Goal: Task Accomplishment & Management: Complete application form

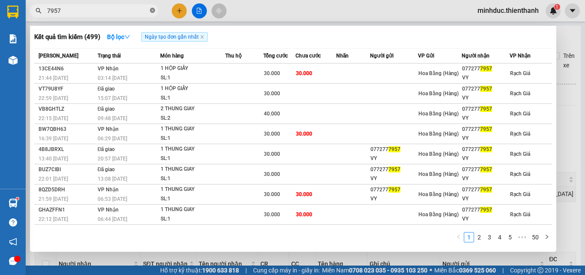
click at [154, 11] on icon "close-circle" at bounding box center [152, 10] width 5 height 5
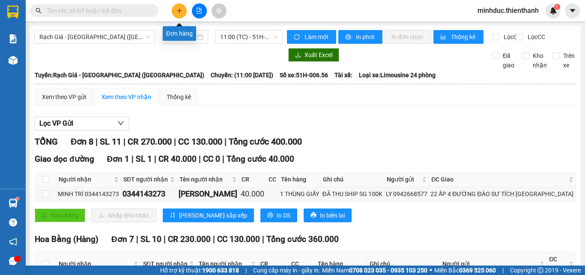
click at [178, 9] on icon "plus" at bounding box center [180, 11] width 6 height 6
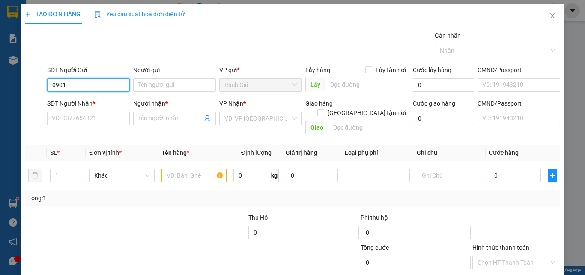
type input "0901"
click at [549, 15] on icon "close" at bounding box center [552, 15] width 7 height 7
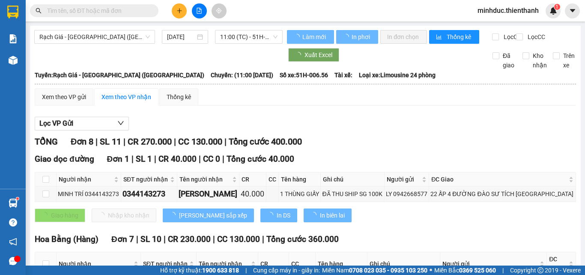
click at [114, 10] on input "text" at bounding box center [97, 10] width 101 height 9
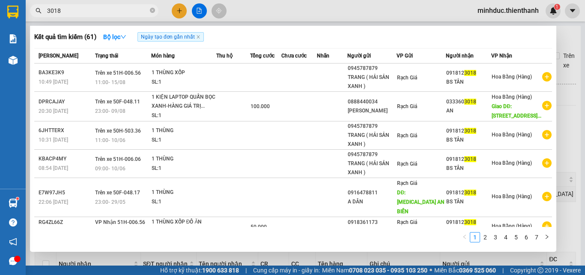
type input "3018"
click at [152, 14] on span at bounding box center [152, 11] width 5 height 8
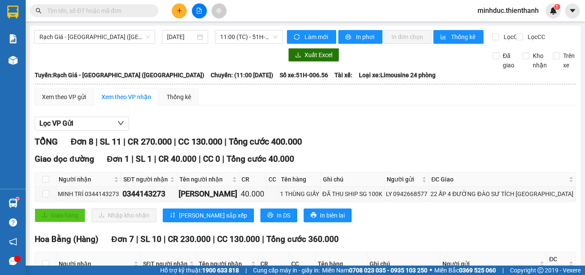
click at [202, 9] on icon "file-add" at bounding box center [199, 11] width 6 height 6
click at [91, 38] on span "Rạch Giá - [GEOGRAPHIC_DATA] ([GEOGRAPHIC_DATA])" at bounding box center [94, 36] width 111 height 13
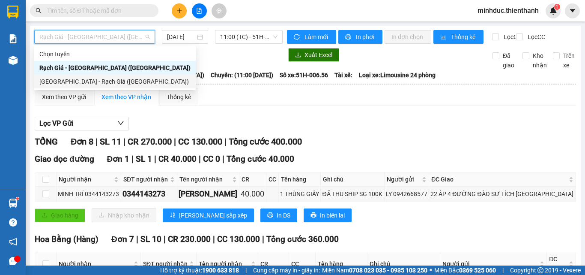
click at [115, 80] on div "[GEOGRAPHIC_DATA] - Rạch Giá ([GEOGRAPHIC_DATA])" at bounding box center [114, 81] width 151 height 9
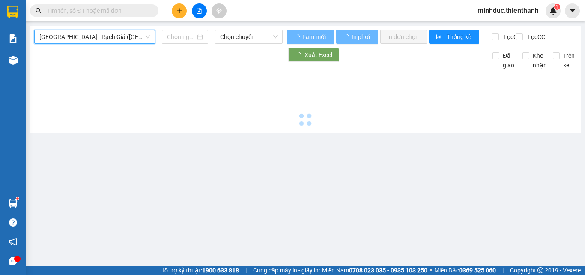
type input "[DATE]"
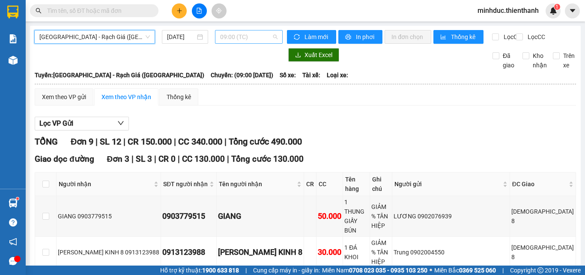
click at [248, 34] on span "09:00 (TC)" at bounding box center [248, 36] width 57 height 13
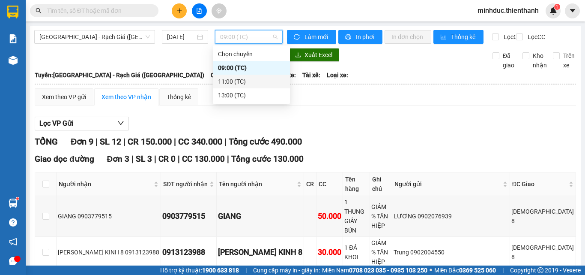
click at [239, 81] on div "11:00 (TC)" at bounding box center [251, 81] width 67 height 9
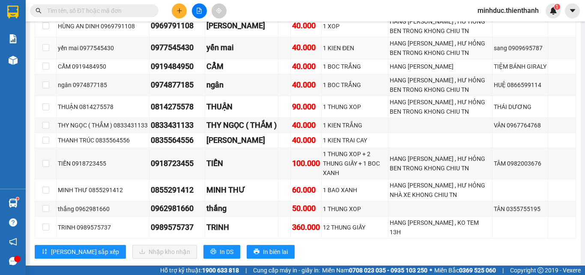
scroll to position [405, 0]
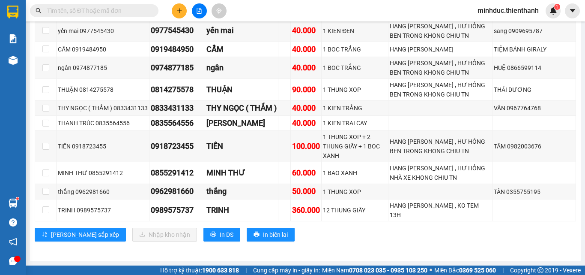
click at [71, 12] on input "text" at bounding box center [97, 10] width 101 height 9
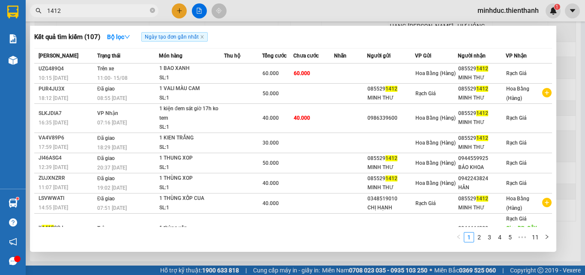
click at [83, 6] on span "1412" at bounding box center [94, 10] width 129 height 13
click at [84, 17] on span "1412" at bounding box center [94, 10] width 129 height 13
click at [84, 15] on input "1412" at bounding box center [97, 10] width 101 height 9
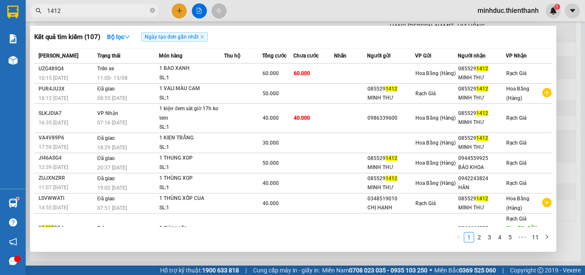
paste input "085529"
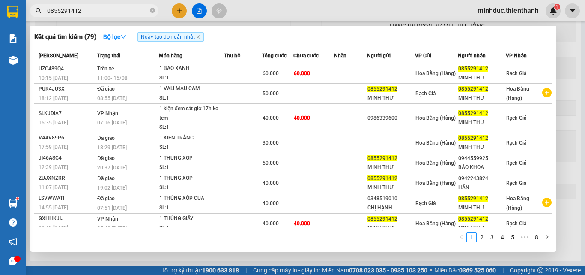
click at [102, 18] on div at bounding box center [292, 137] width 585 height 275
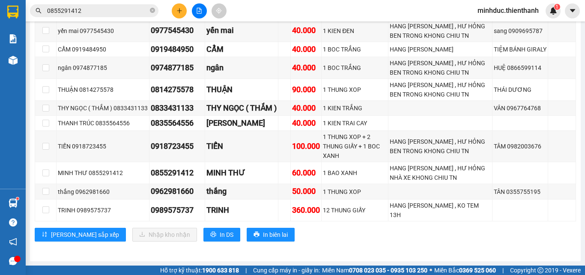
click at [102, 15] on input "0855291412" at bounding box center [97, 10] width 101 height 9
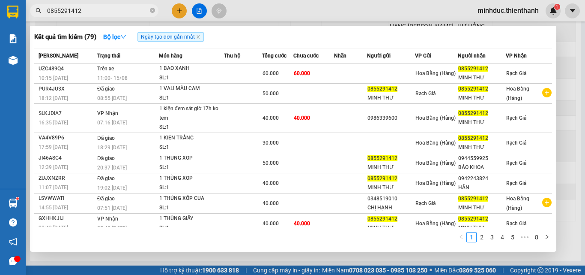
click at [102, 15] on input "0855291412" at bounding box center [97, 10] width 101 height 9
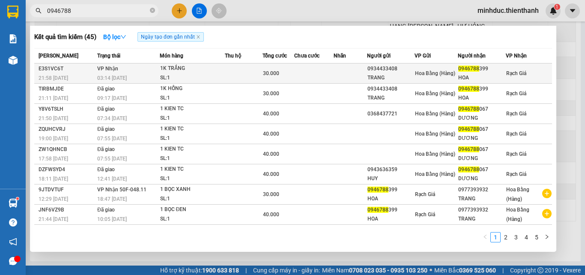
type input "0946788"
click at [308, 73] on td at bounding box center [313, 73] width 39 height 20
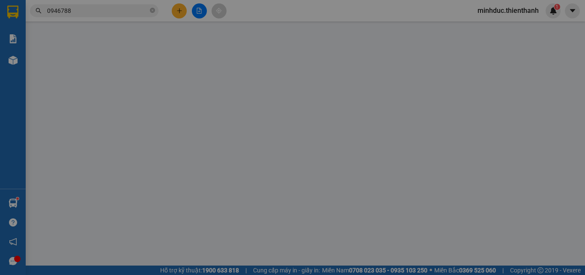
type input "0934433408"
type input "TRANG"
type input "0946788399"
type input "HOA"
type input "30.000"
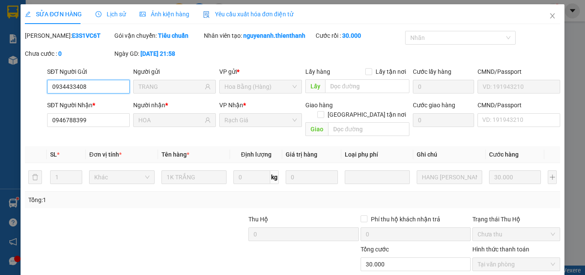
scroll to position [71, 0]
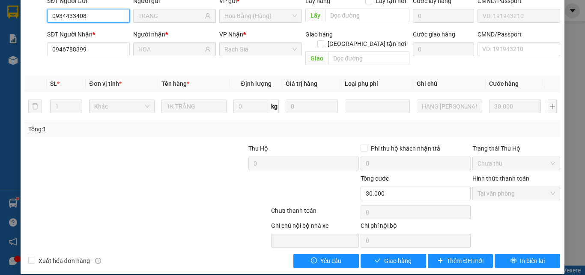
click at [509, 187] on span "Tại văn phòng" at bounding box center [517, 193] width 78 height 13
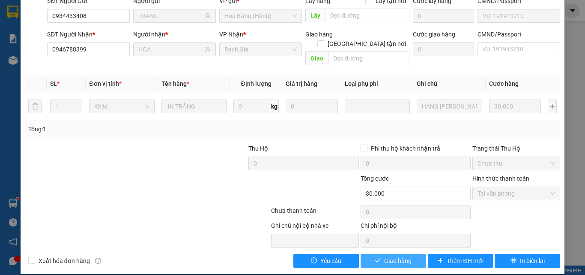
click at [389, 254] on button "Giao hàng" at bounding box center [394, 261] width 66 height 14
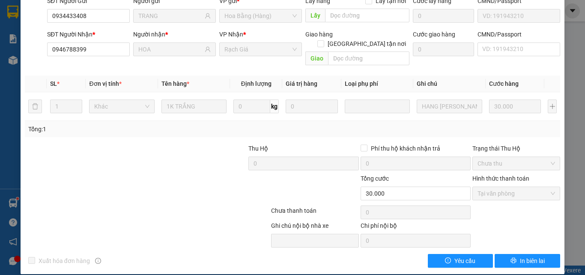
scroll to position [0, 0]
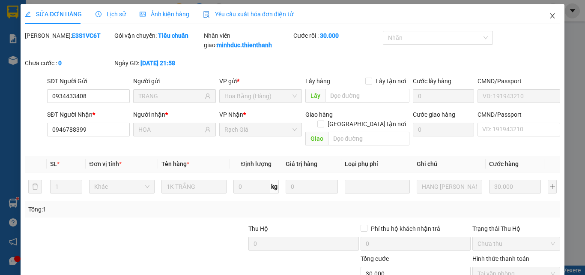
click at [549, 18] on icon "close" at bounding box center [552, 15] width 7 height 7
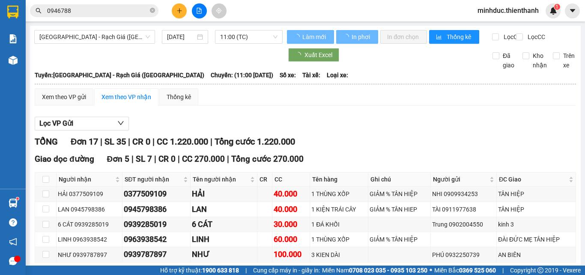
click at [105, 13] on input "0946788" at bounding box center [97, 10] width 101 height 9
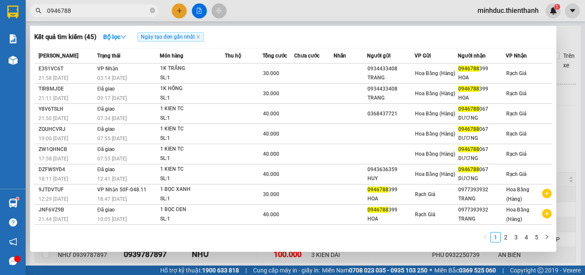
click at [105, 13] on input "0946788" at bounding box center [97, 10] width 101 height 9
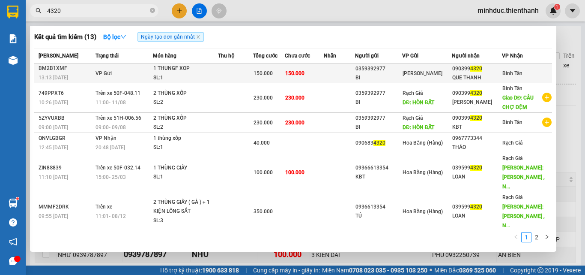
type input "4320"
click at [259, 81] on td "150.000" at bounding box center [268, 73] width 31 height 20
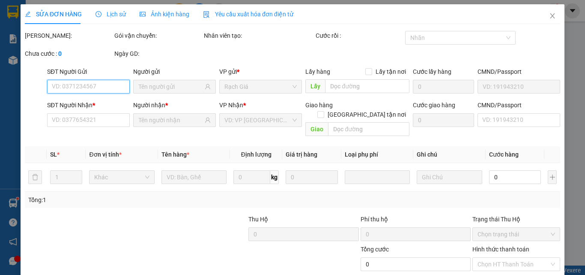
type input "0359392977"
type input "BI"
type input "0903994320"
type input "QUE THANH"
type input "150.000"
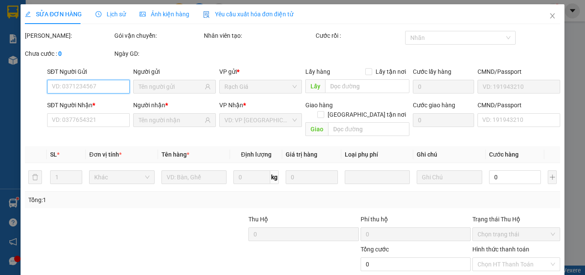
type input "150.000"
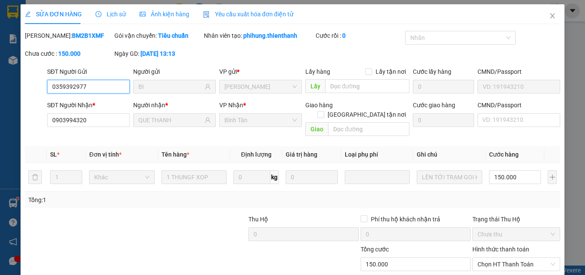
scroll to position [71, 0]
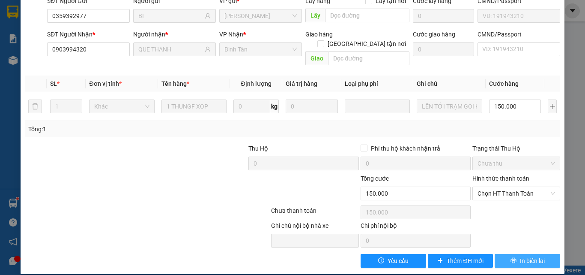
click at [512, 255] on button "In biên lai" at bounding box center [528, 261] width 66 height 14
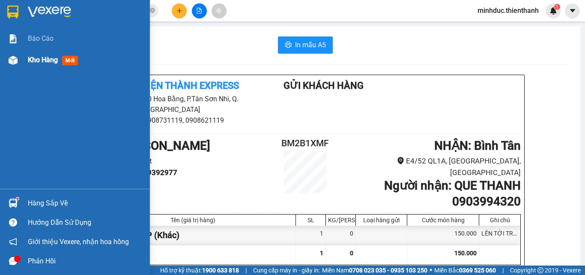
click at [35, 60] on span "Kho hàng" at bounding box center [43, 60] width 30 height 8
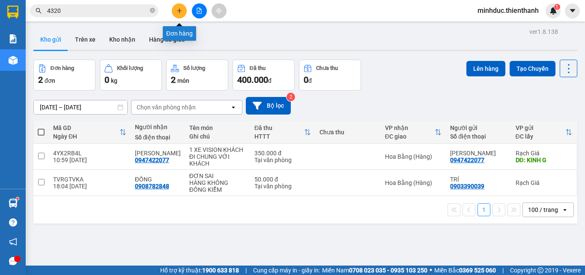
click at [179, 11] on icon "plus" at bounding box center [180, 11] width 6 height 6
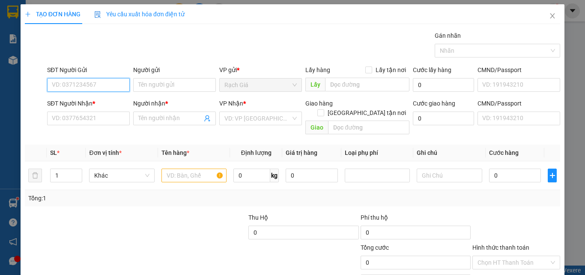
click at [102, 85] on input "SĐT Người Gửi" at bounding box center [88, 85] width 83 height 14
click at [115, 85] on input "0867040009" at bounding box center [88, 85] width 83 height 14
type input "0867040009"
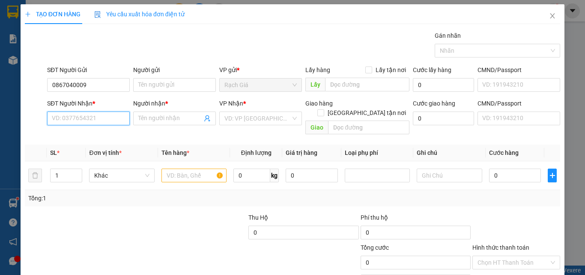
click at [102, 115] on input "SĐT Người Nhận *" at bounding box center [88, 118] width 83 height 14
paste input "0867040009"
type input "0867040009"
click at [102, 133] on div "0867040009 - CHÚ HOÀ" at bounding box center [88, 135] width 72 height 9
type input "CHÚ HOÀ"
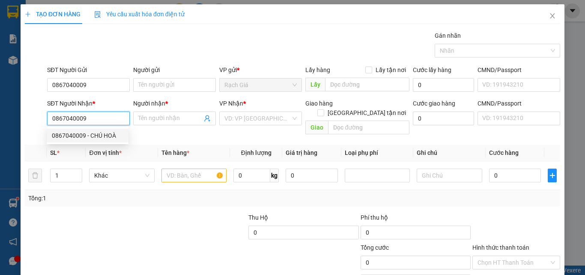
type input "153 TRƯỜNG CHINH, [GEOGRAPHIC_DATA], [GEOGRAPHIC_DATA]"
type input "170.000"
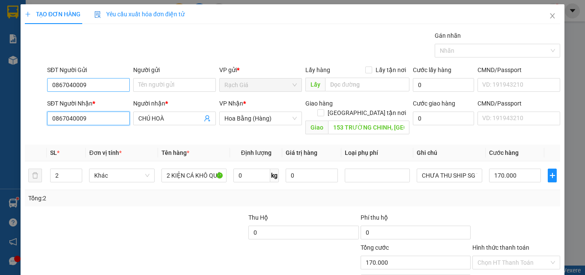
type input "0867040009"
click at [106, 86] on input "0867040009" at bounding box center [88, 85] width 83 height 14
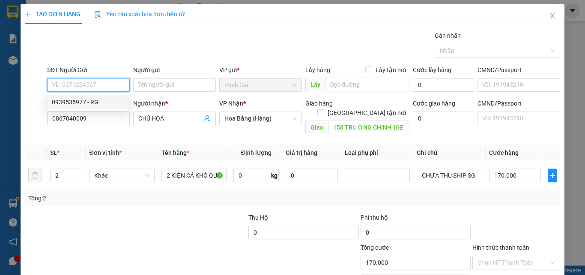
click at [76, 100] on div "0939535977 - RG" at bounding box center [88, 101] width 72 height 9
type input "0939535977"
type input "RG"
type input "0939535977"
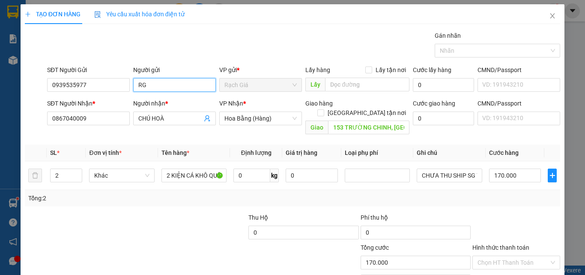
click at [158, 84] on input "RG" at bounding box center [174, 85] width 83 height 14
type input "VẸN"
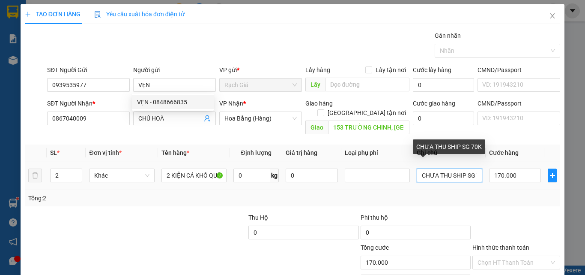
click at [440, 168] on input "CHƯA THU SHIP SG 70K" at bounding box center [449, 175] width 65 height 14
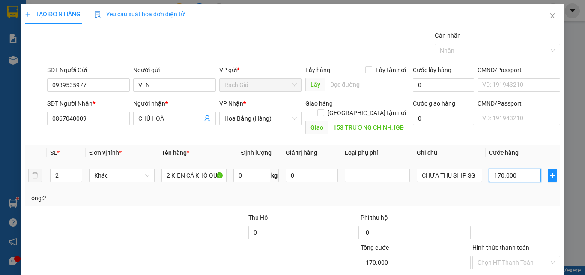
click at [522, 168] on input "170.000" at bounding box center [515, 175] width 52 height 14
type input "1"
type input "10"
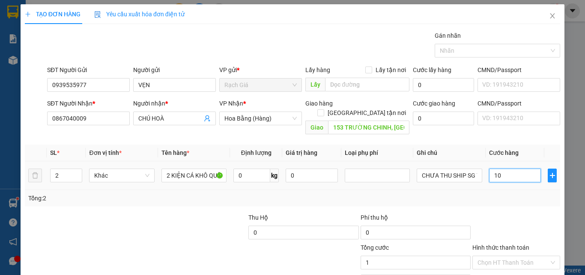
type input "10"
type input "100"
type input "1.000"
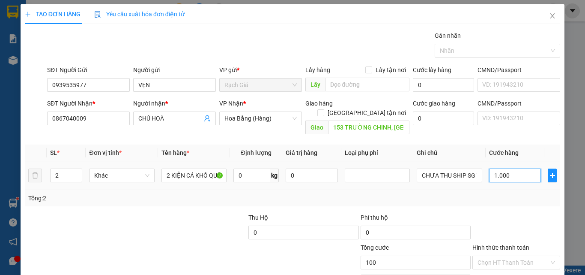
type input "1.000"
type input "10.000"
type input "100.000"
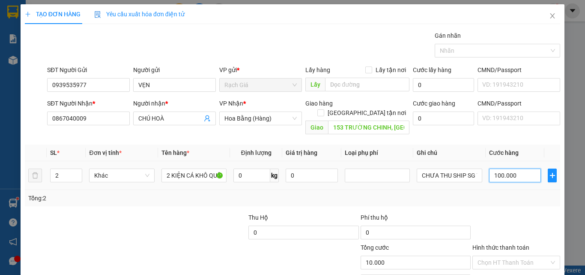
type input "100.000"
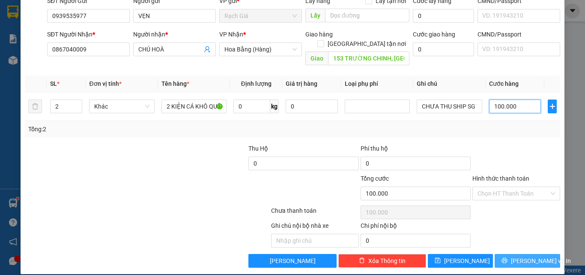
type input "100.000"
click at [531, 256] on span "[PERSON_NAME] và In" at bounding box center [541, 260] width 60 height 9
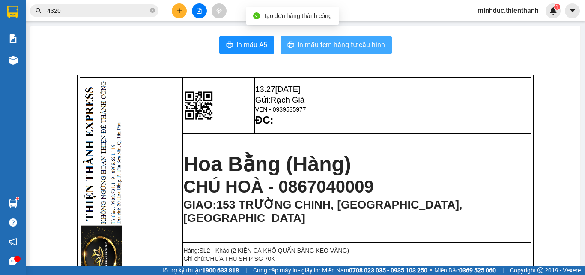
click at [350, 48] on span "In mẫu tem hàng tự cấu hình" at bounding box center [341, 44] width 87 height 11
click at [342, 48] on span "In mẫu tem hàng tự cấu hình" at bounding box center [341, 44] width 87 height 11
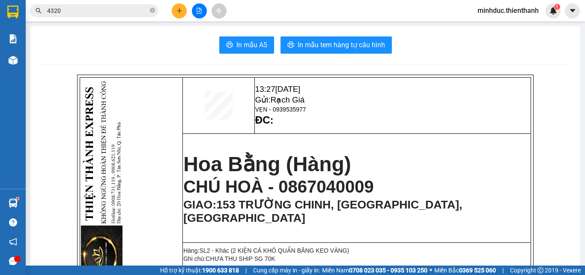
click at [121, 13] on input "4320" at bounding box center [97, 10] width 101 height 9
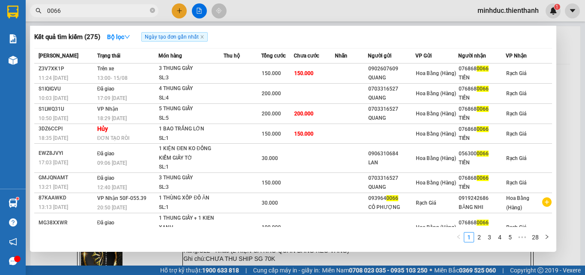
click at [97, 9] on input "0066" at bounding box center [97, 10] width 101 height 9
click at [96, 9] on input "0066" at bounding box center [97, 10] width 101 height 9
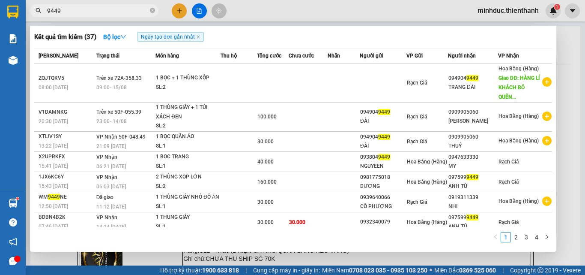
click at [91, 15] on span "9449" at bounding box center [94, 10] width 129 height 13
click at [93, 12] on input "9449" at bounding box center [97, 10] width 101 height 9
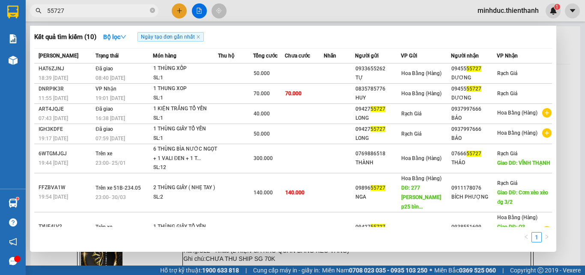
click at [99, 15] on input "55727" at bounding box center [97, 10] width 101 height 9
type input "5727"
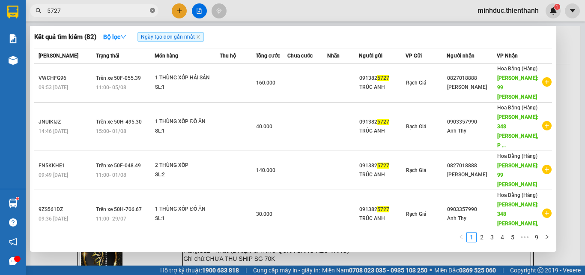
click at [152, 11] on icon "close-circle" at bounding box center [152, 10] width 5 height 5
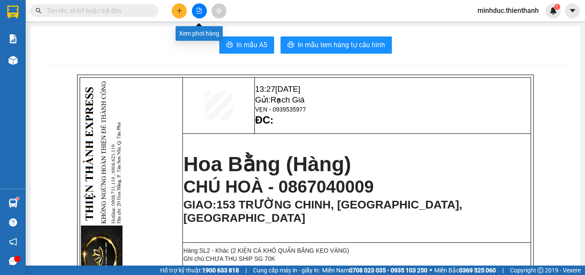
click at [200, 12] on icon "file-add" at bounding box center [199, 11] width 6 height 6
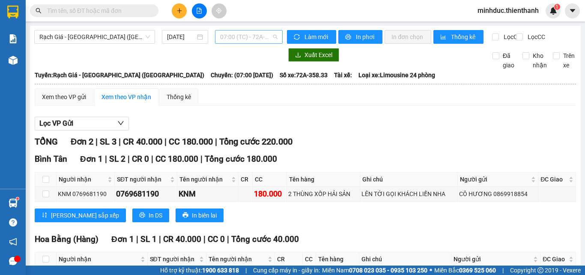
click at [218, 38] on div "07:00 (TC) - 72A-358.33" at bounding box center [249, 37] width 68 height 14
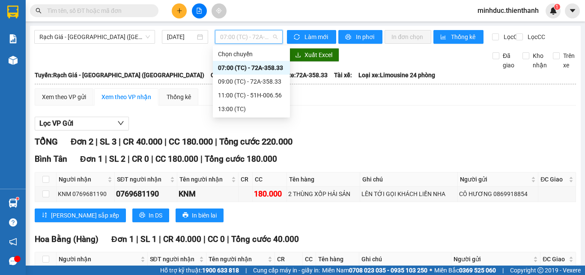
click at [232, 68] on div "07:00 (TC) - 72A-358.33" at bounding box center [251, 67] width 67 height 9
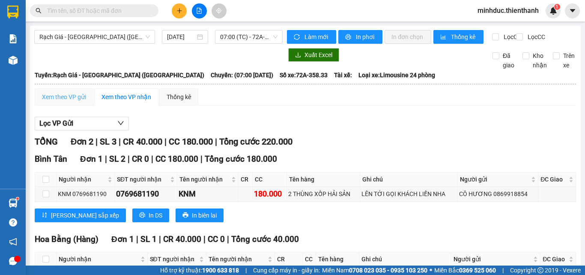
click at [66, 99] on div "Xem theo VP gửi" at bounding box center [64, 96] width 59 height 17
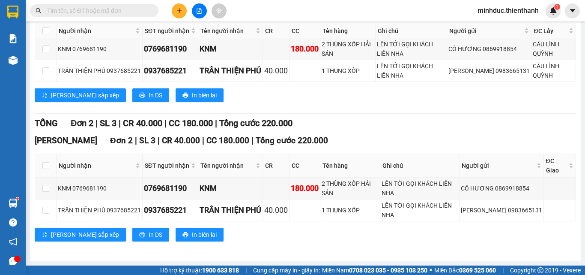
scroll to position [109, 0]
